Goal: Transaction & Acquisition: Obtain resource

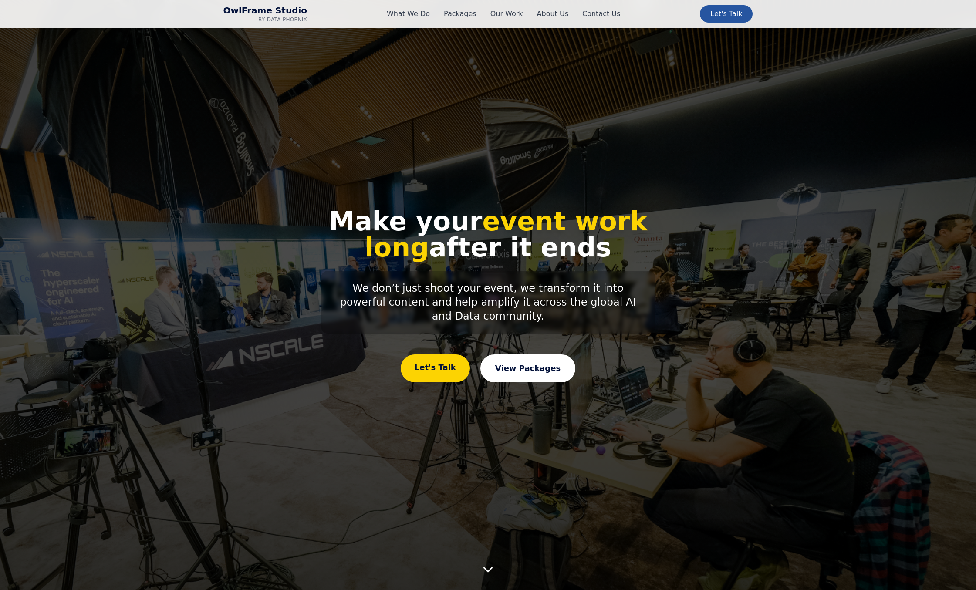
click at [538, 364] on link "View Packages" at bounding box center [527, 368] width 95 height 28
click at [414, 13] on link "What We Do" at bounding box center [408, 14] width 43 height 10
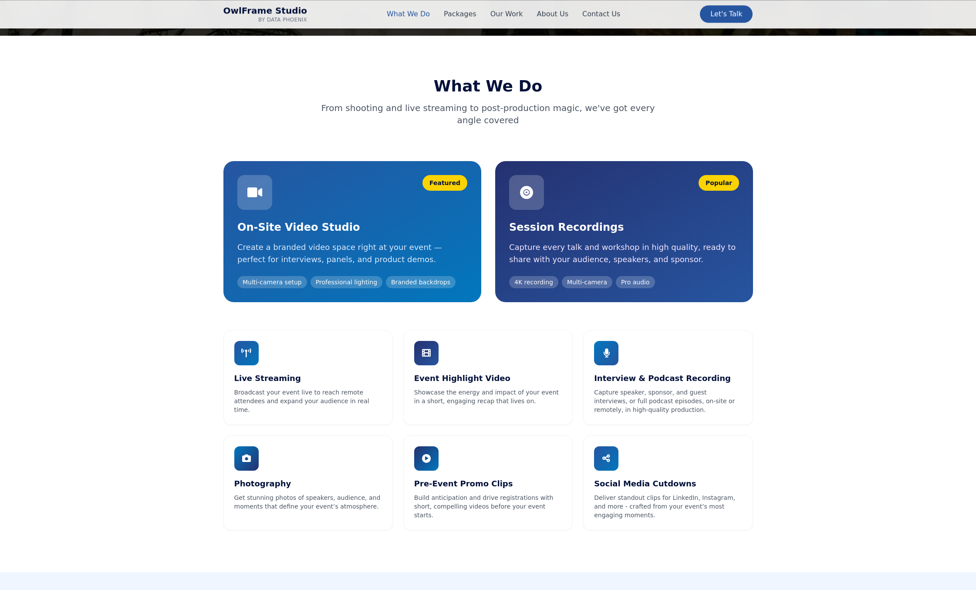
scroll to position [555, 0]
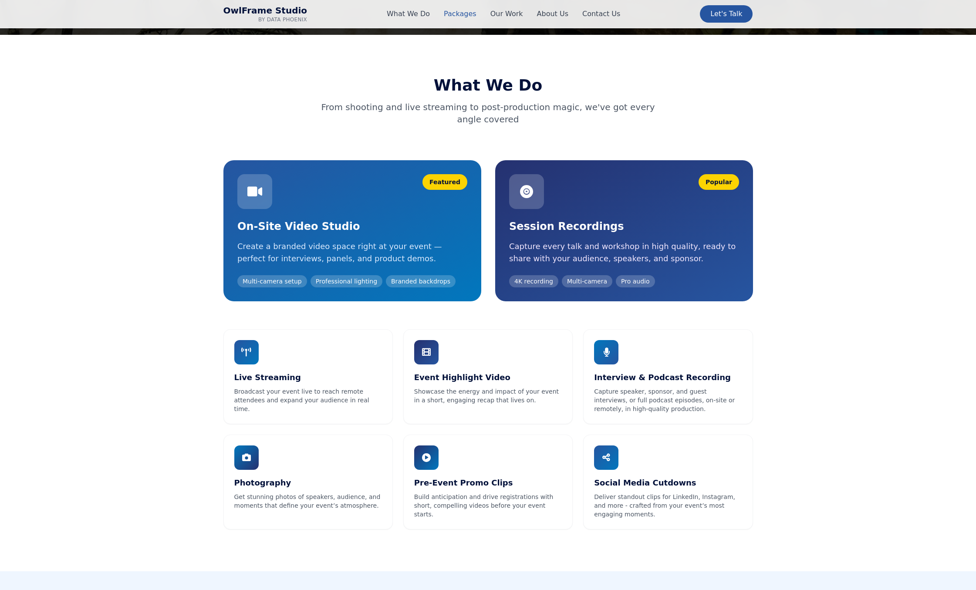
click at [456, 13] on link "Packages" at bounding box center [460, 14] width 33 height 10
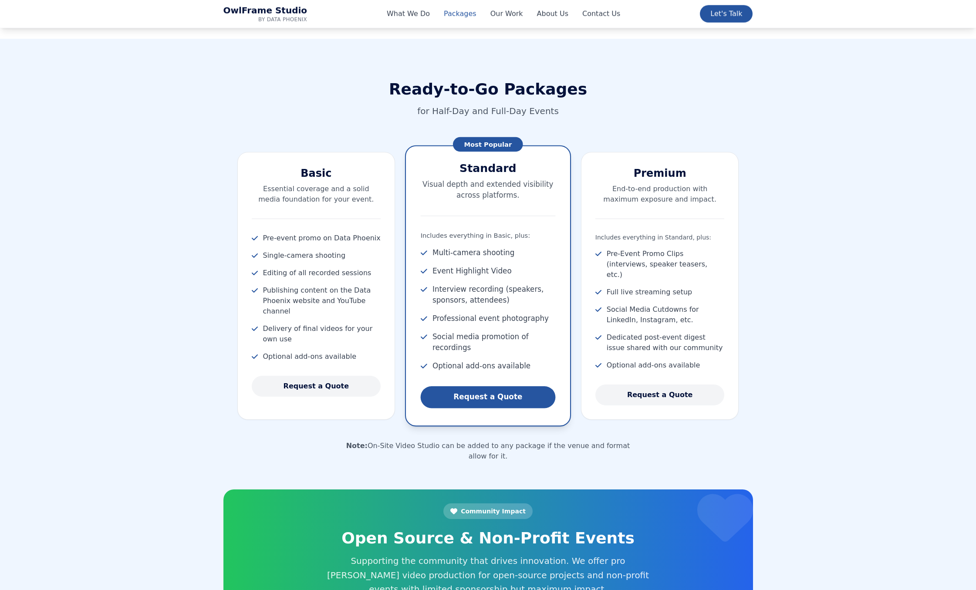
scroll to position [1091, 0]
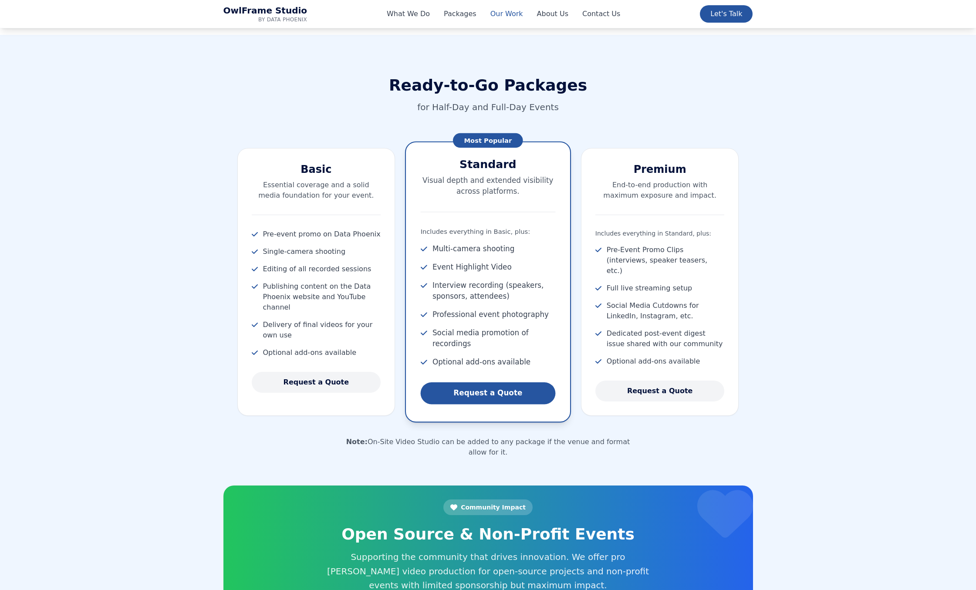
click at [497, 13] on link "Our Work" at bounding box center [506, 14] width 33 height 10
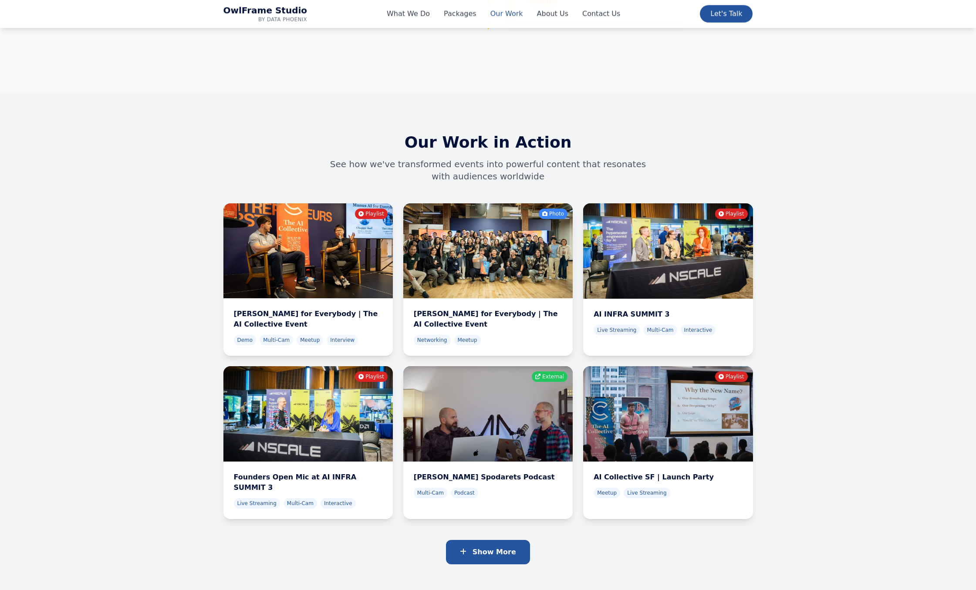
scroll to position [2897, 0]
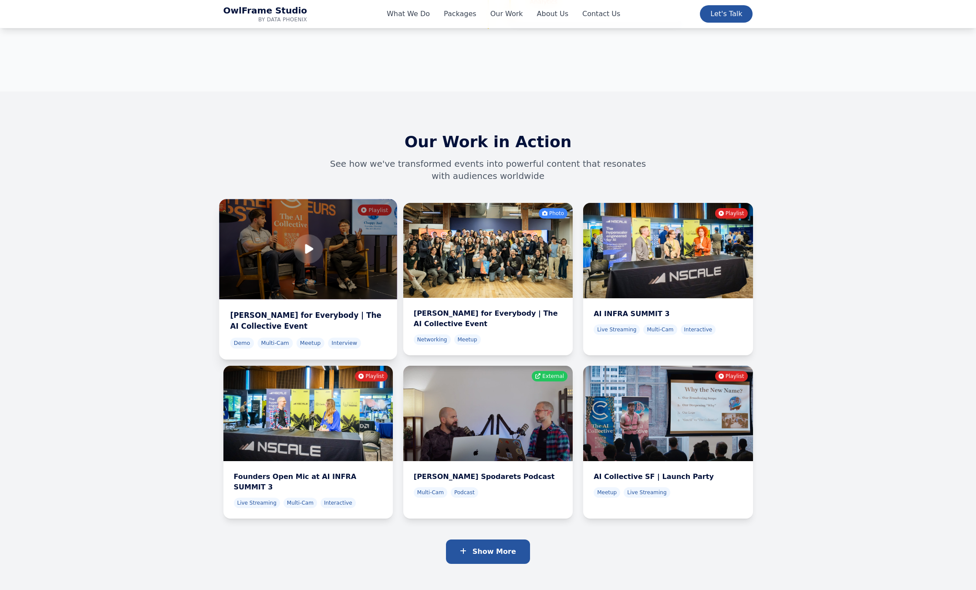
click at [333, 212] on div at bounding box center [308, 249] width 178 height 100
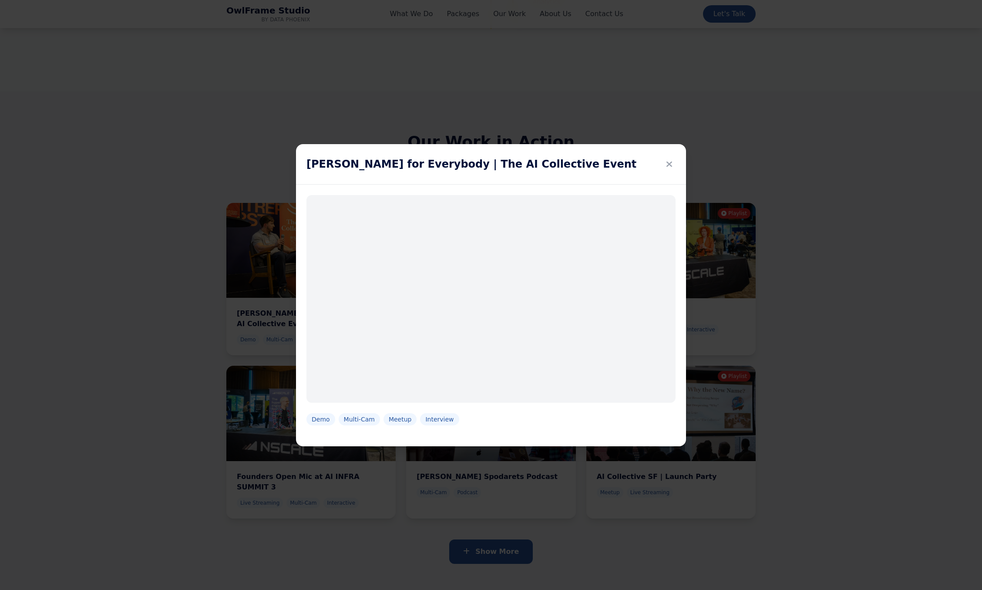
click at [812, 116] on div "Manus AI for Everybody | ​The AI Collective Event Demo Multi-Cam Meetup Intervi…" at bounding box center [491, 295] width 982 height 590
click at [667, 162] on icon at bounding box center [670, 164] width 6 height 12
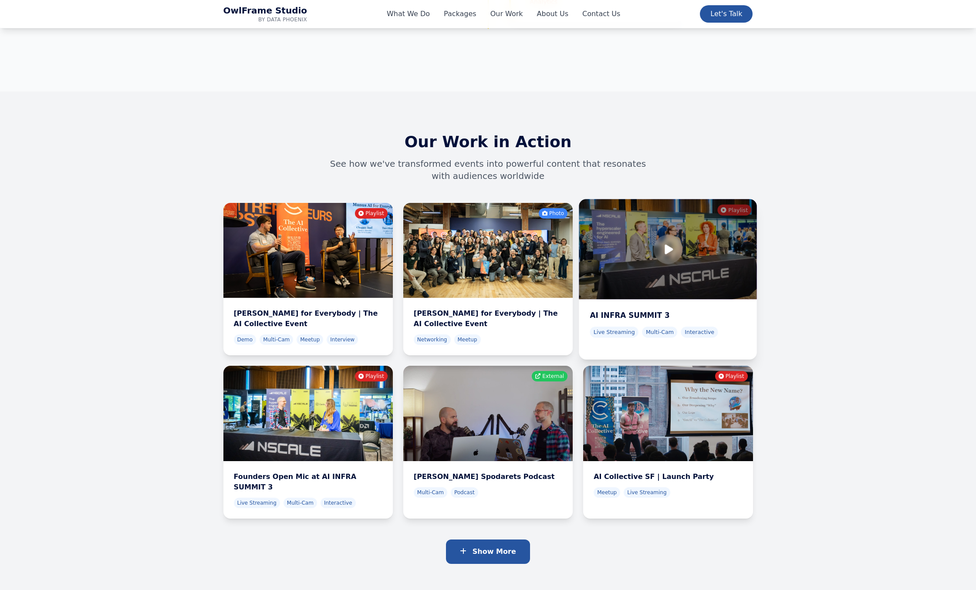
click at [718, 224] on div at bounding box center [668, 249] width 178 height 100
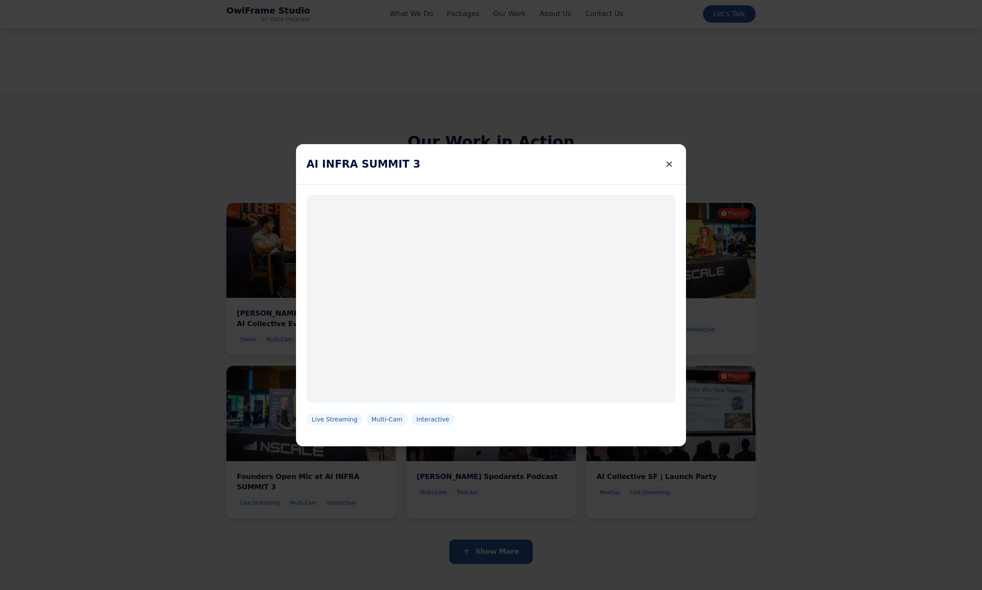
click at [667, 163] on icon at bounding box center [670, 164] width 6 height 12
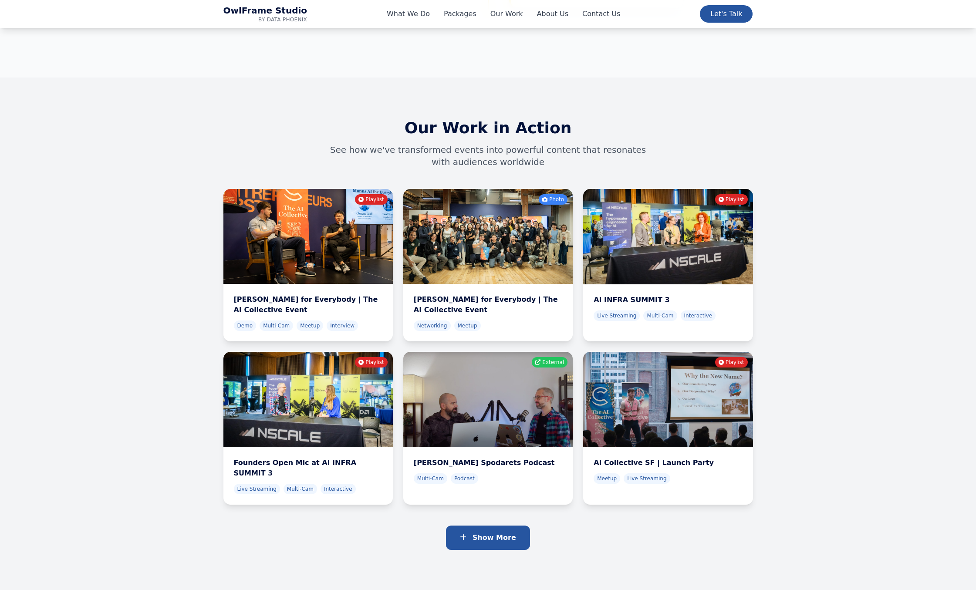
scroll to position [2946, 0]
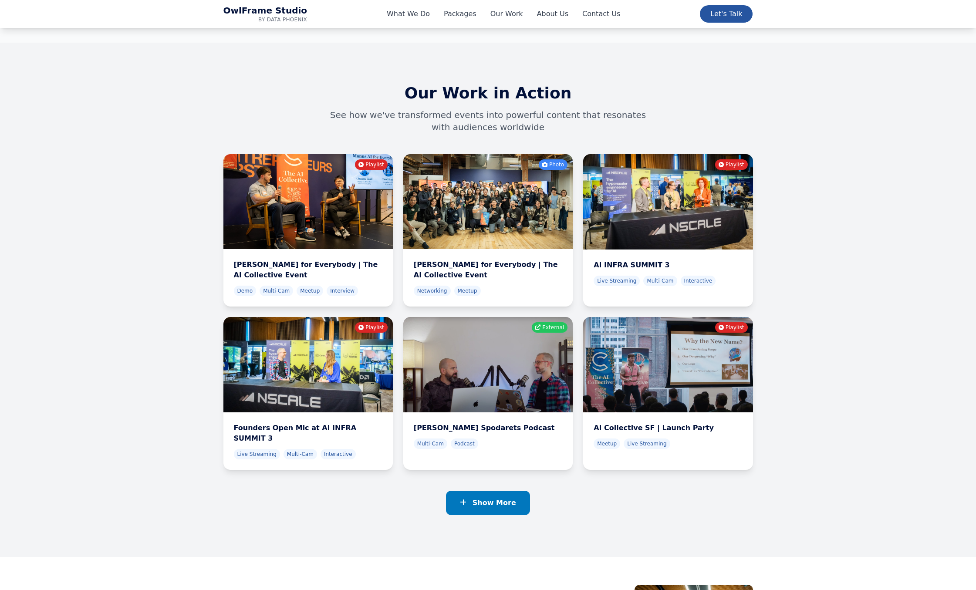
click at [496, 498] on span "Show More" at bounding box center [494, 502] width 44 height 8
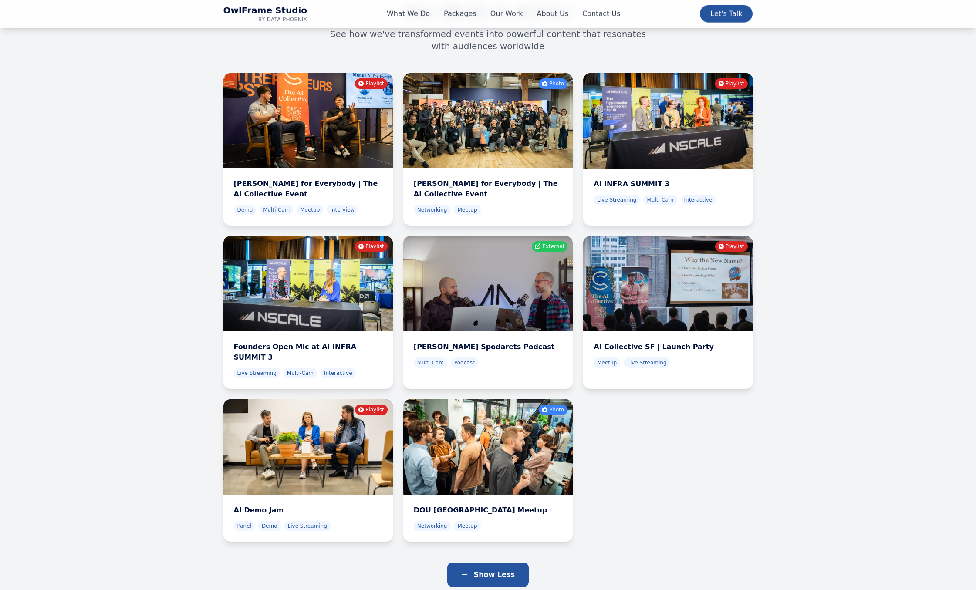
scroll to position [3029, 0]
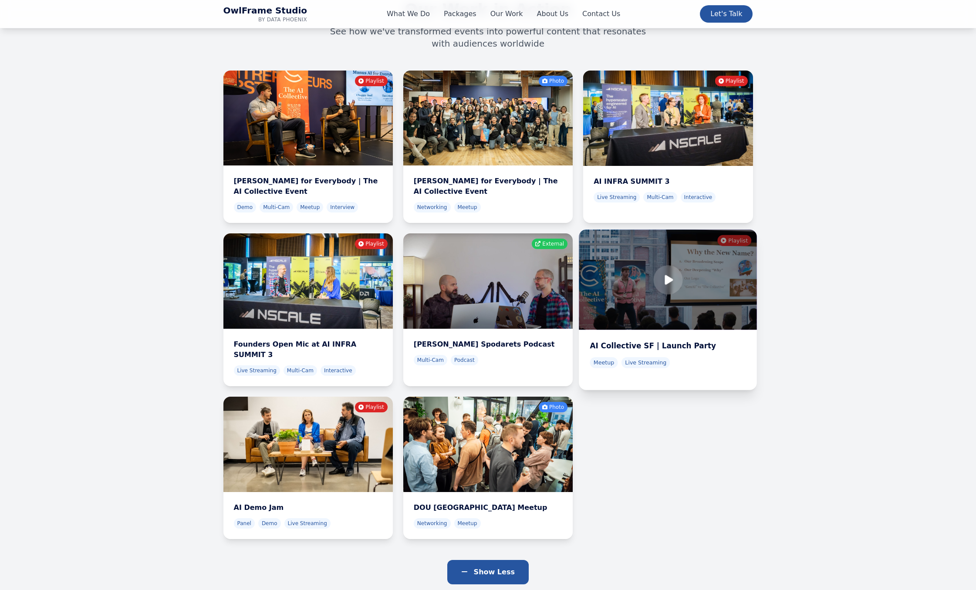
click at [713, 230] on div at bounding box center [668, 280] width 178 height 100
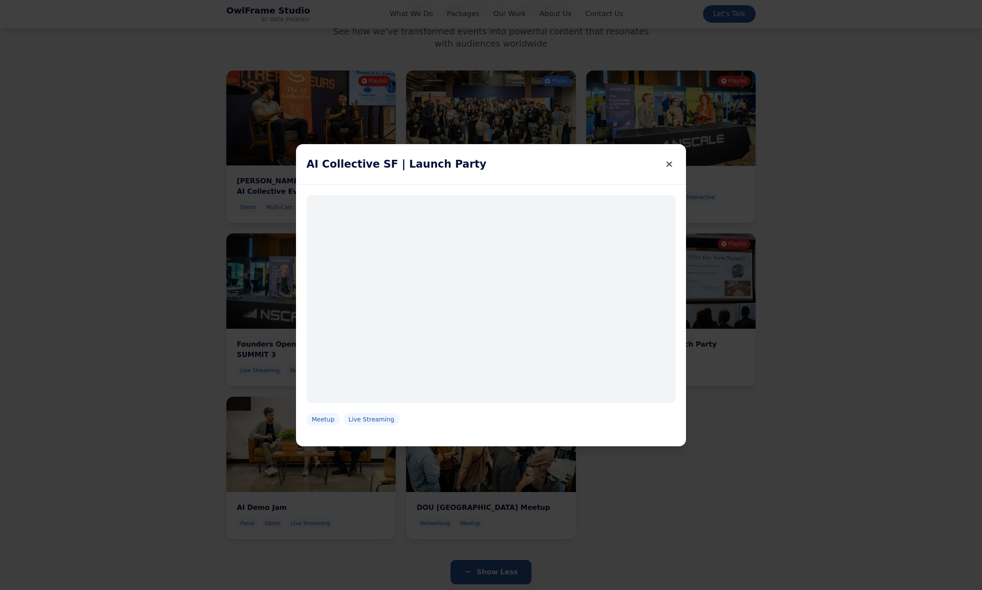
click at [670, 164] on icon at bounding box center [670, 164] width 6 height 12
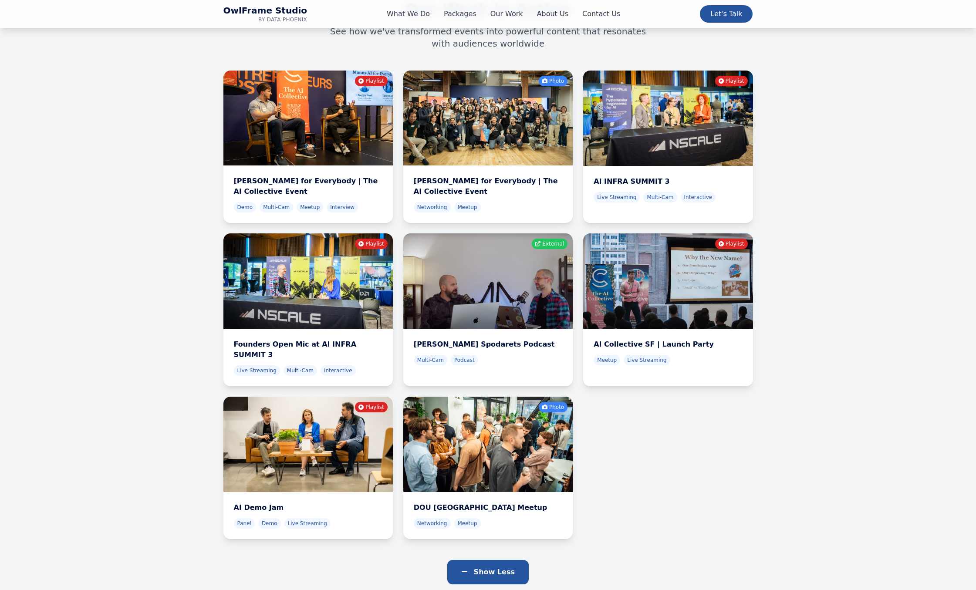
scroll to position [2911, 0]
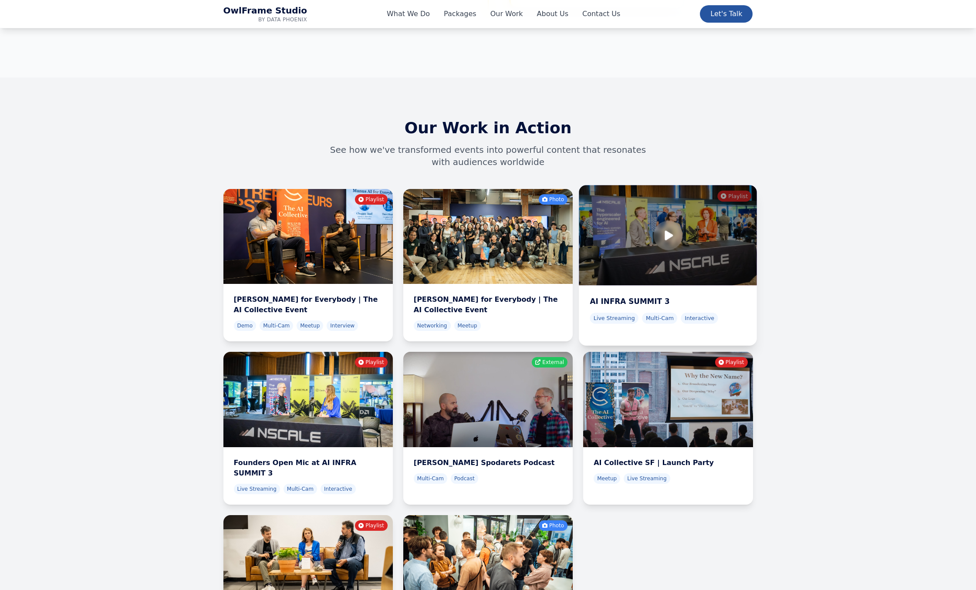
click at [708, 185] on div at bounding box center [668, 235] width 178 height 100
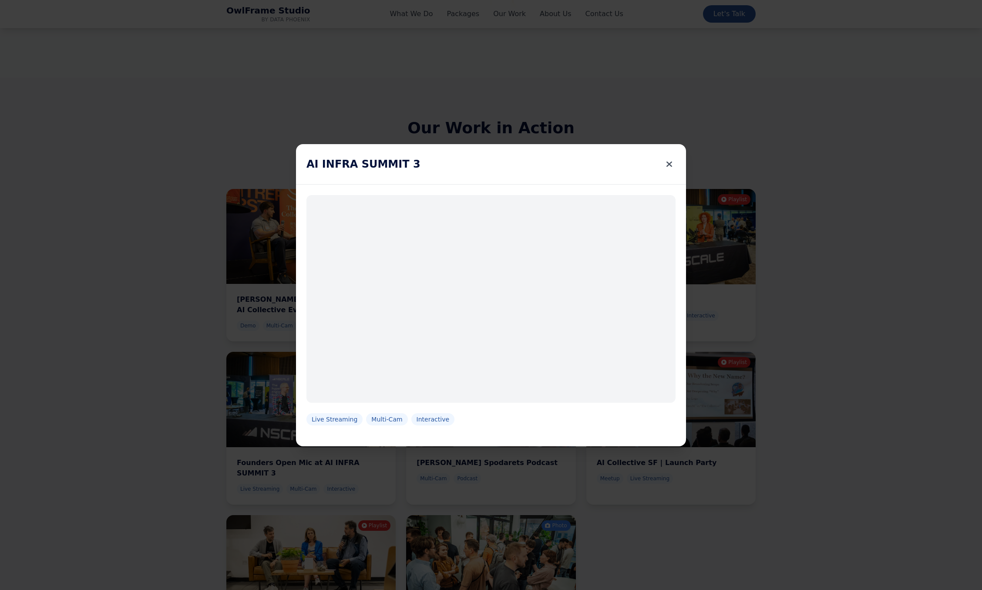
click at [669, 162] on icon at bounding box center [670, 164] width 6 height 12
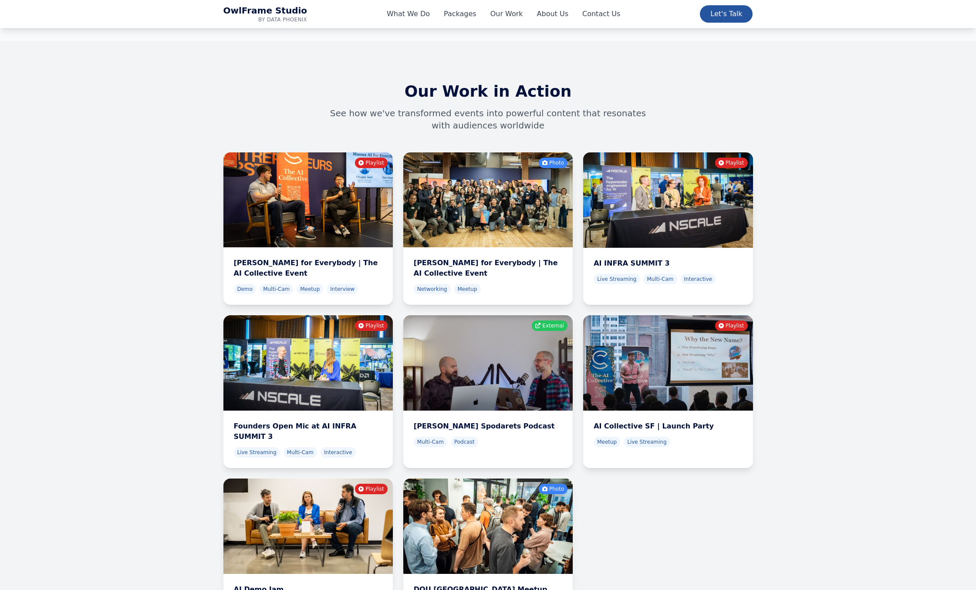
scroll to position [2987, 0]
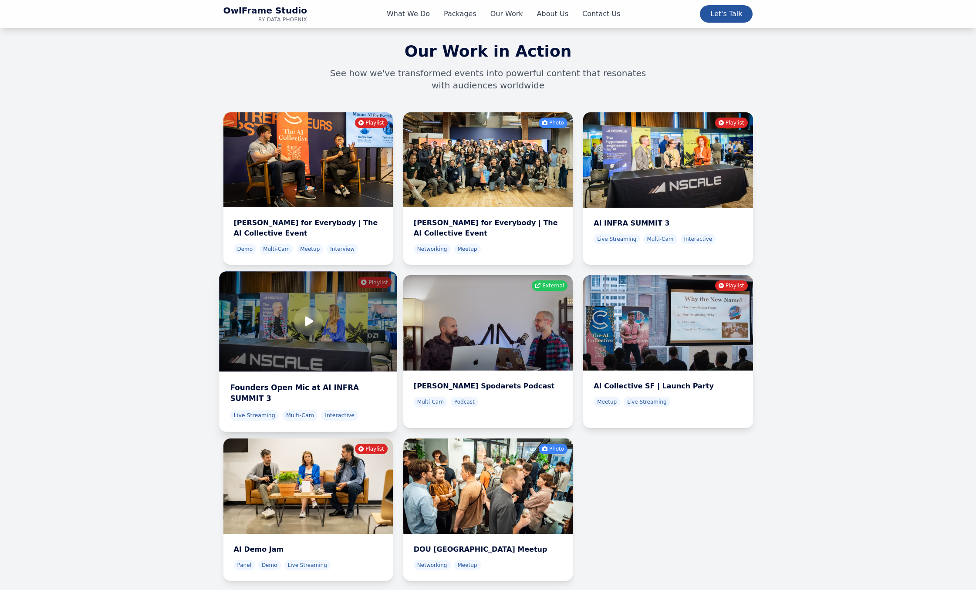
click at [329, 272] on div at bounding box center [308, 322] width 178 height 100
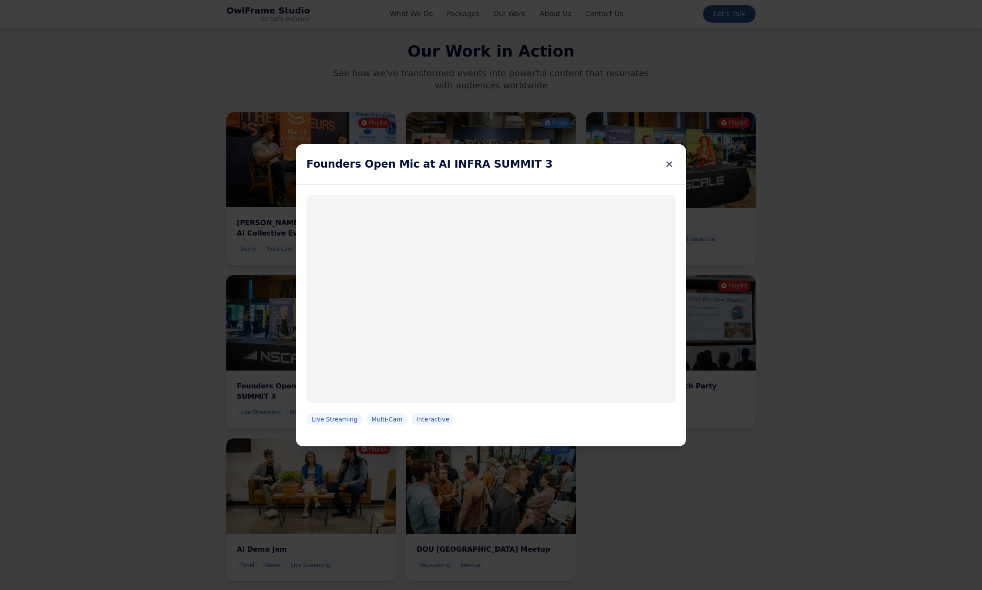
click at [670, 162] on icon at bounding box center [670, 164] width 6 height 12
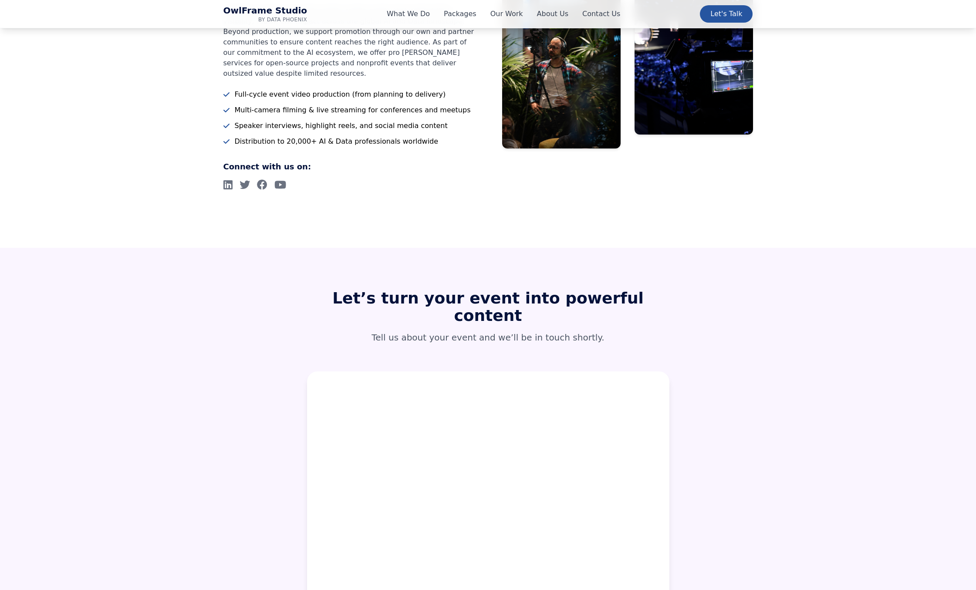
scroll to position [4038, 0]
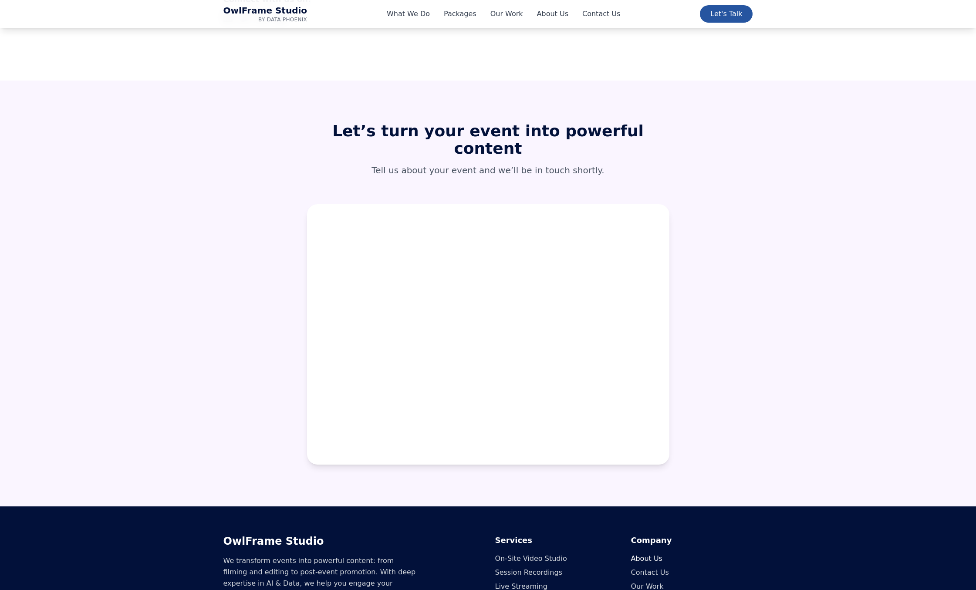
click at [642, 554] on link "About Us" at bounding box center [646, 558] width 31 height 8
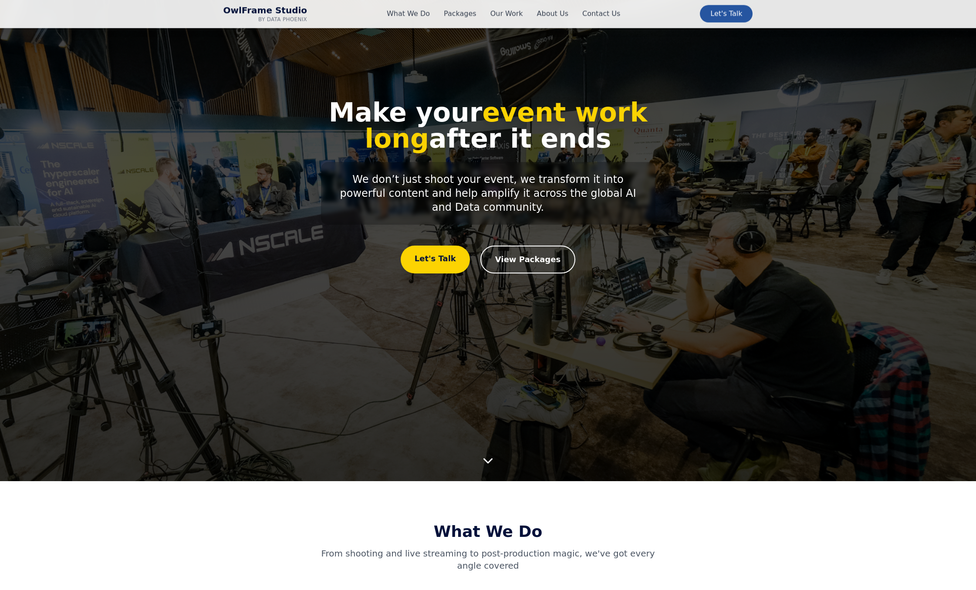
scroll to position [0, 0]
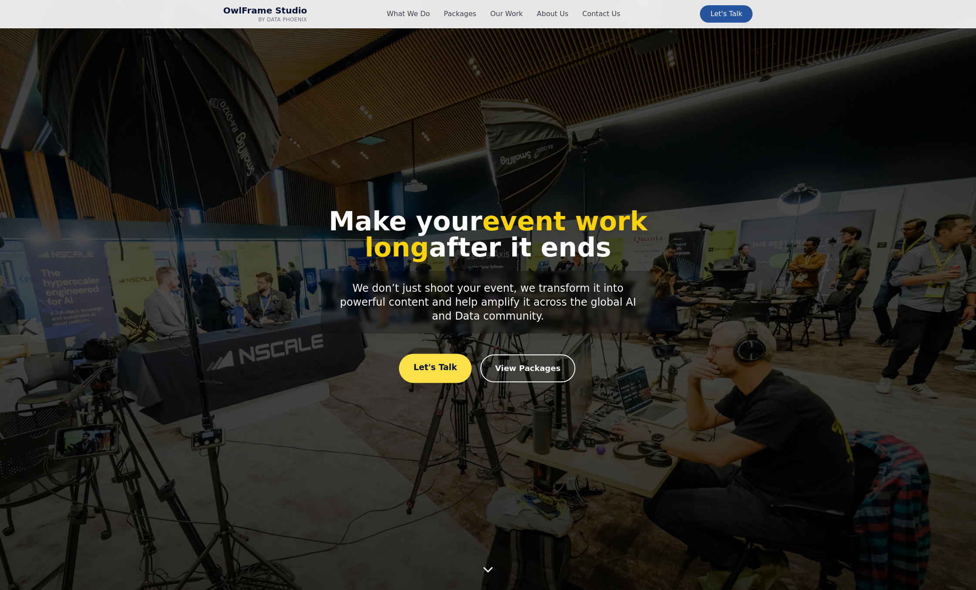
click at [434, 364] on link "Let's Talk" at bounding box center [435, 368] width 73 height 29
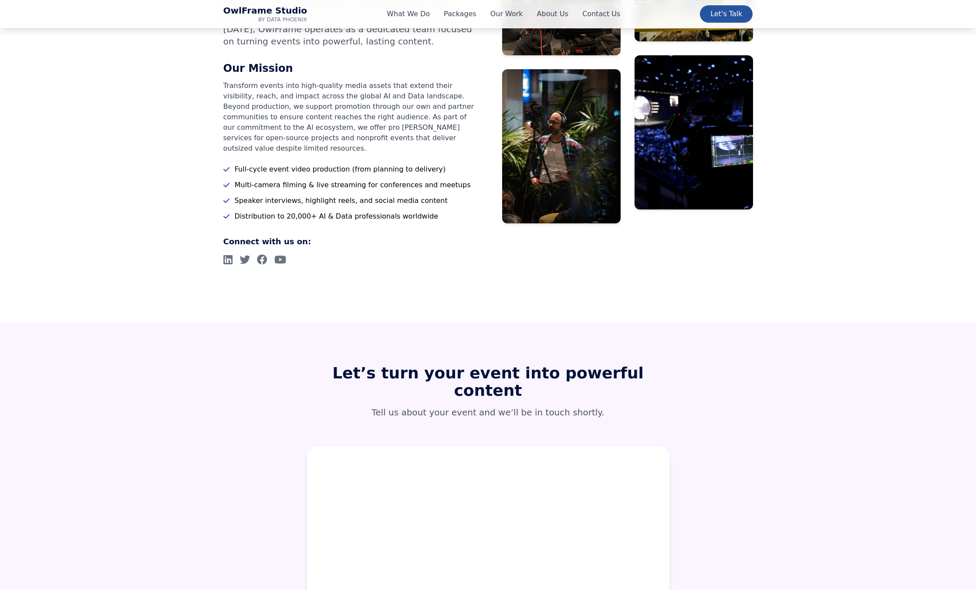
scroll to position [3618, 0]
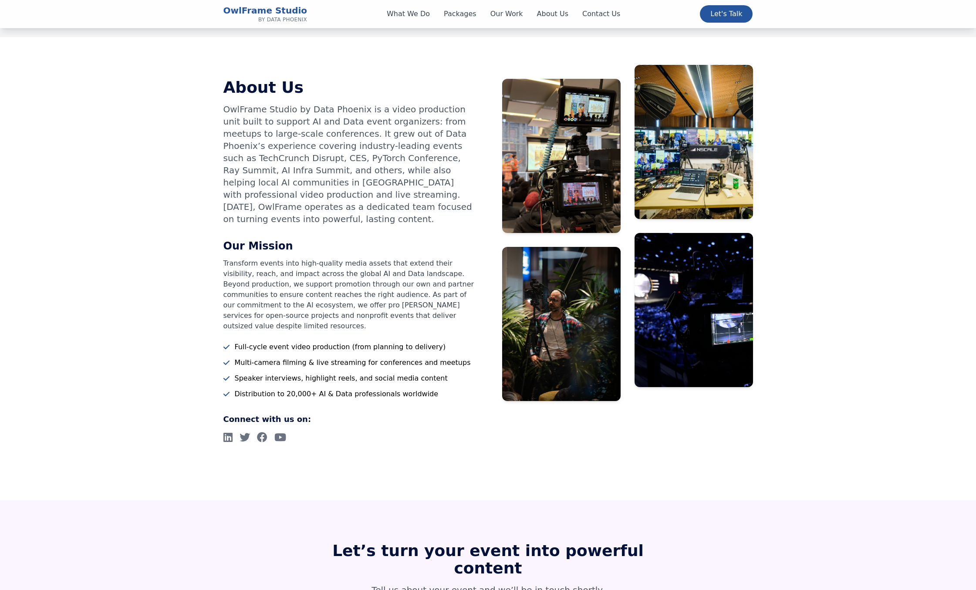
click at [273, 11] on span "OwlFrame Studio" at bounding box center [265, 10] width 84 height 11
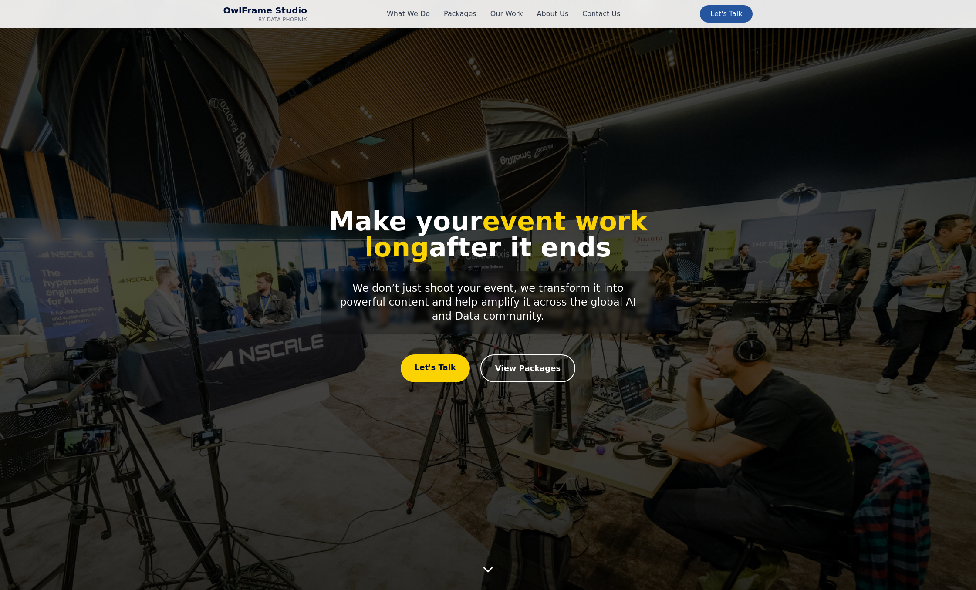
click at [297, 156] on div at bounding box center [488, 295] width 976 height 590
click at [525, 362] on link "View Packages" at bounding box center [527, 368] width 95 height 28
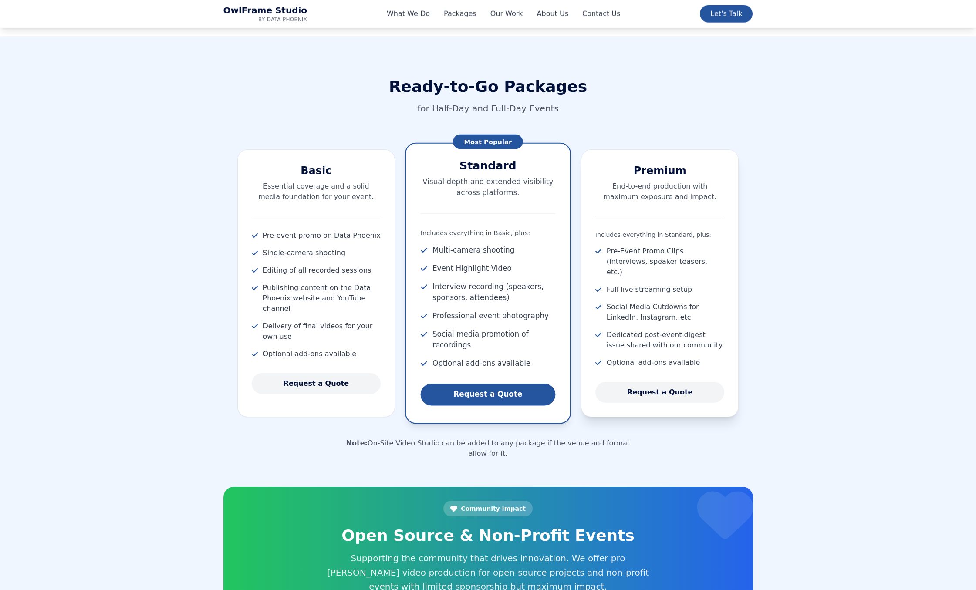
scroll to position [1091, 0]
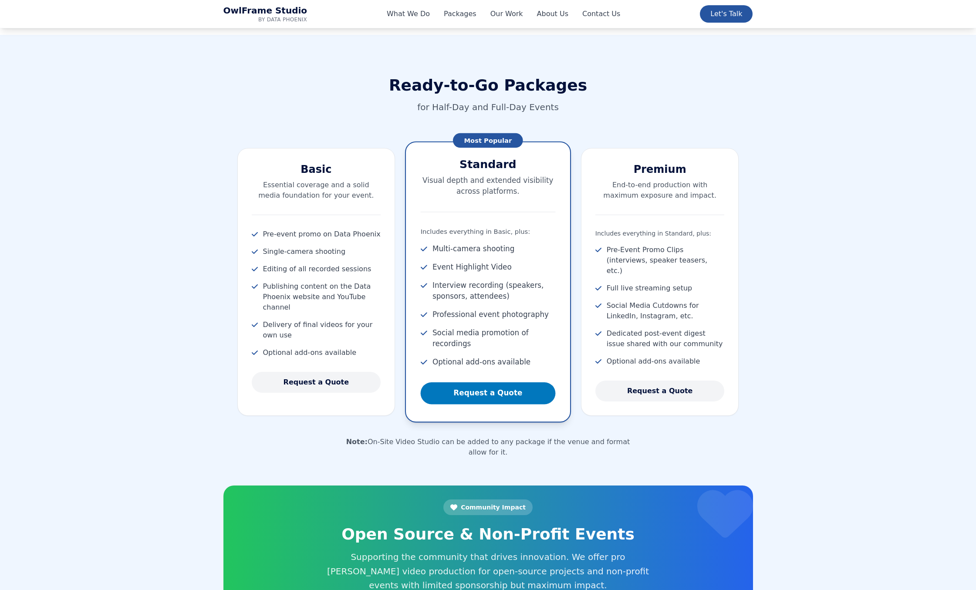
click at [508, 393] on link "Request a Quote" at bounding box center [488, 393] width 135 height 22
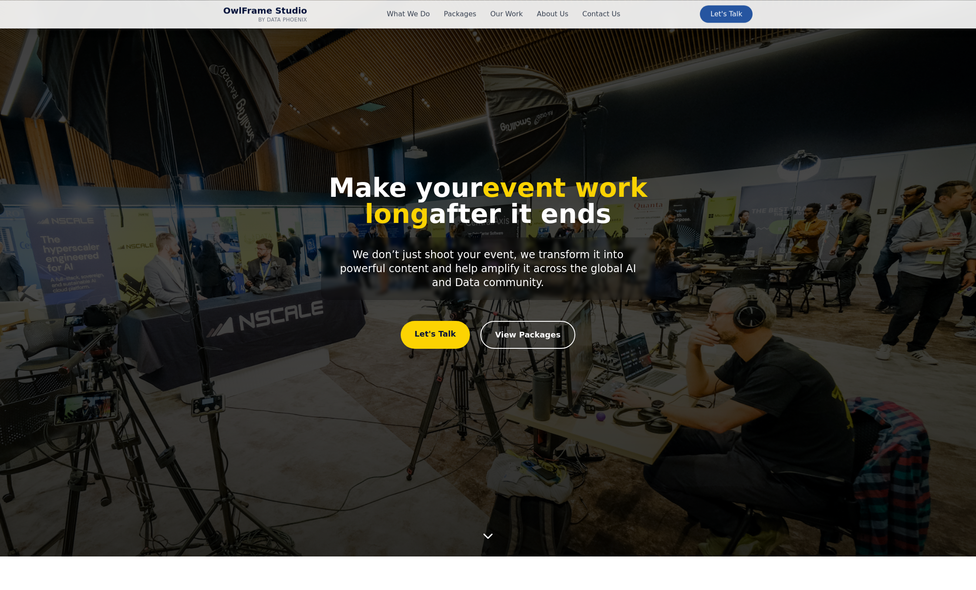
scroll to position [0, 0]
